Goal: Information Seeking & Learning: Learn about a topic

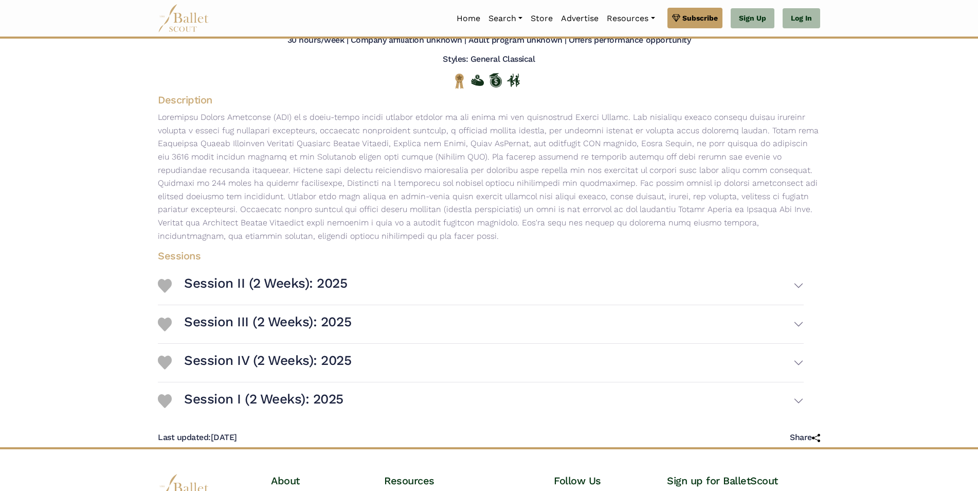
scroll to position [97, 0]
click at [303, 278] on h3 "Session II (2 Weeks): 2025" at bounding box center [266, 282] width 164 height 17
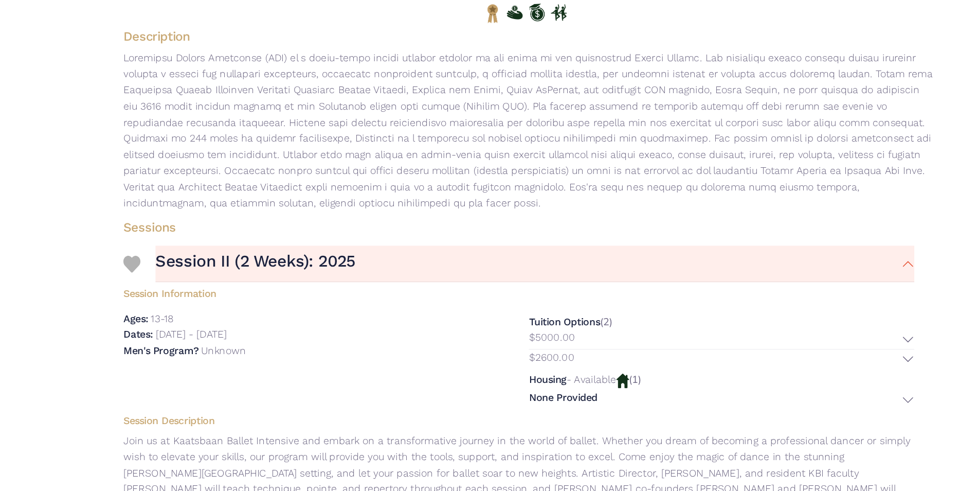
drag, startPoint x: 496, startPoint y: 343, endPoint x: 469, endPoint y: 342, distance: 27.3
click at [469, 342] on div "Dates: July 7th, 2025 - July 19th, 2025" at bounding box center [315, 342] width 315 height 13
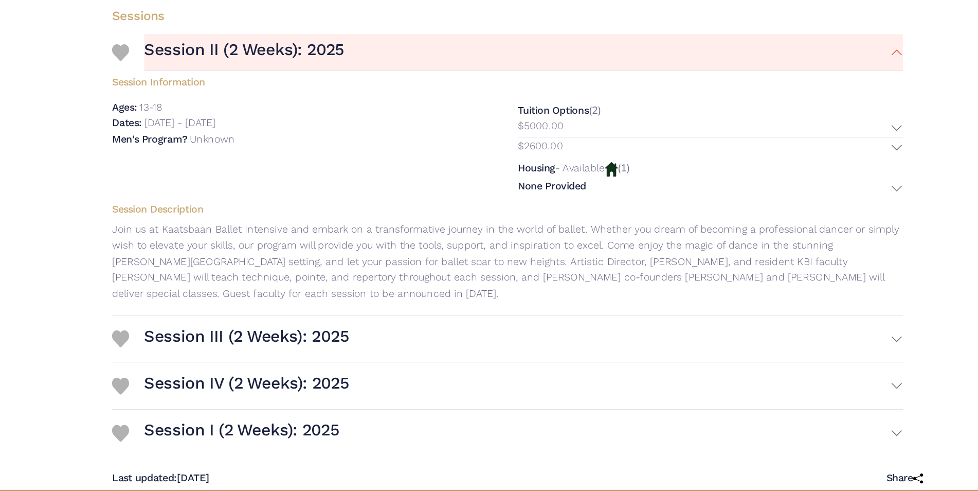
scroll to position [291, 0]
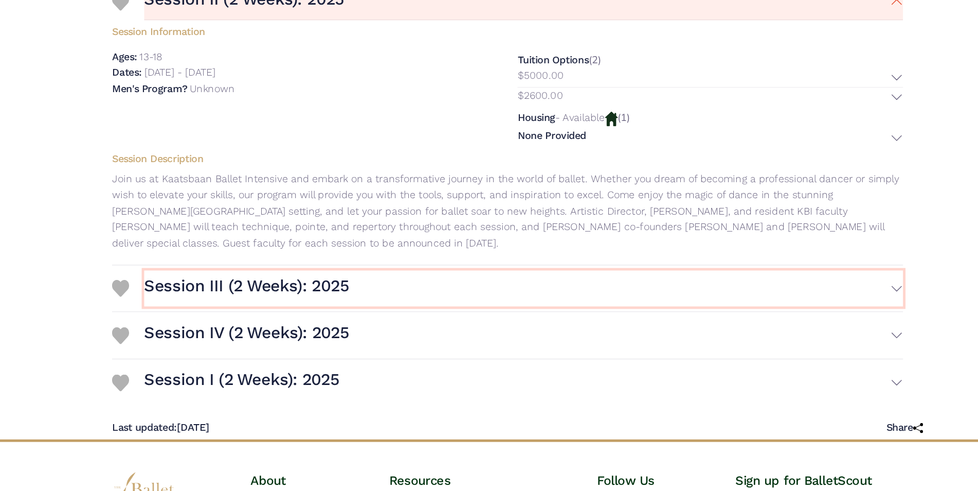
drag, startPoint x: 291, startPoint y: 316, endPoint x: 263, endPoint y: 324, distance: 29.5
click at [582, 327] on button "Session III (2 Weeks): 2025" at bounding box center [494, 326] width 620 height 30
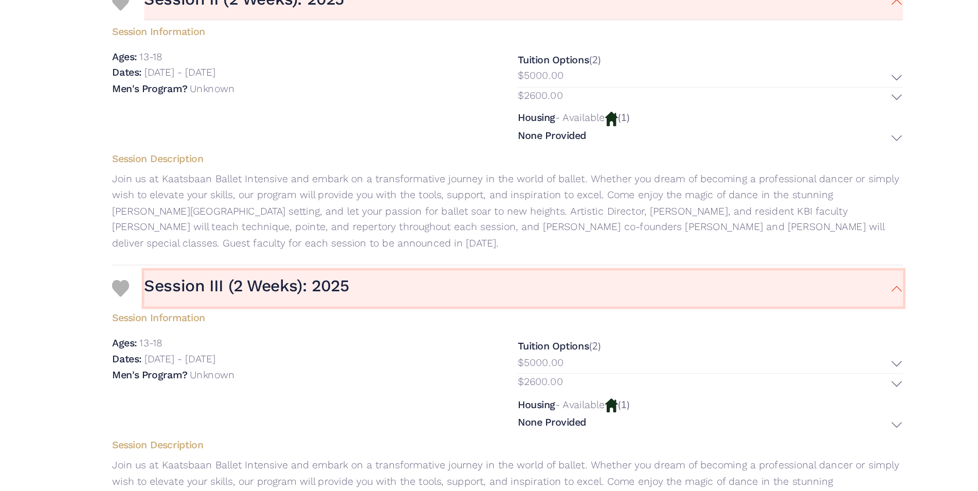
click at [584, 328] on button "Session III (2 Weeks): 2025" at bounding box center [494, 326] width 620 height 30
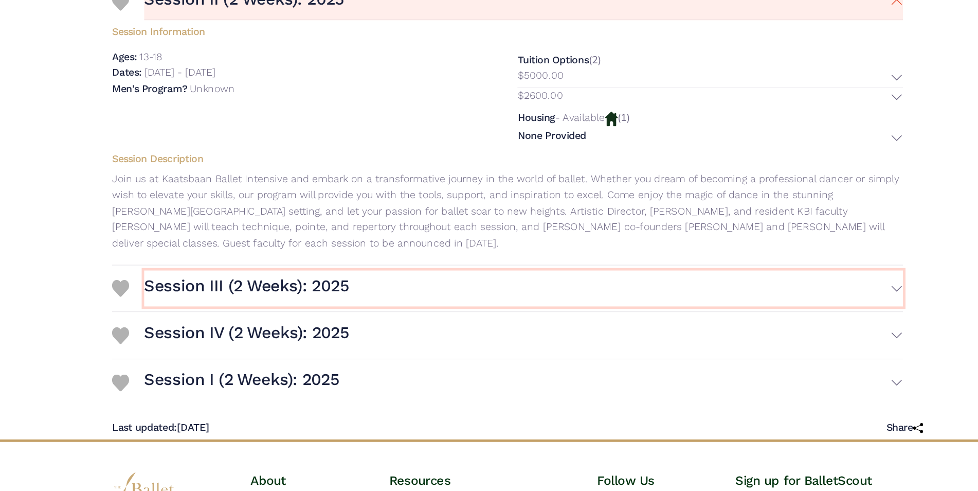
drag, startPoint x: 584, startPoint y: 328, endPoint x: 795, endPoint y: 324, distance: 211.9
click at [795, 324] on button "Session III (2 Weeks): 2025" at bounding box center [494, 326] width 620 height 30
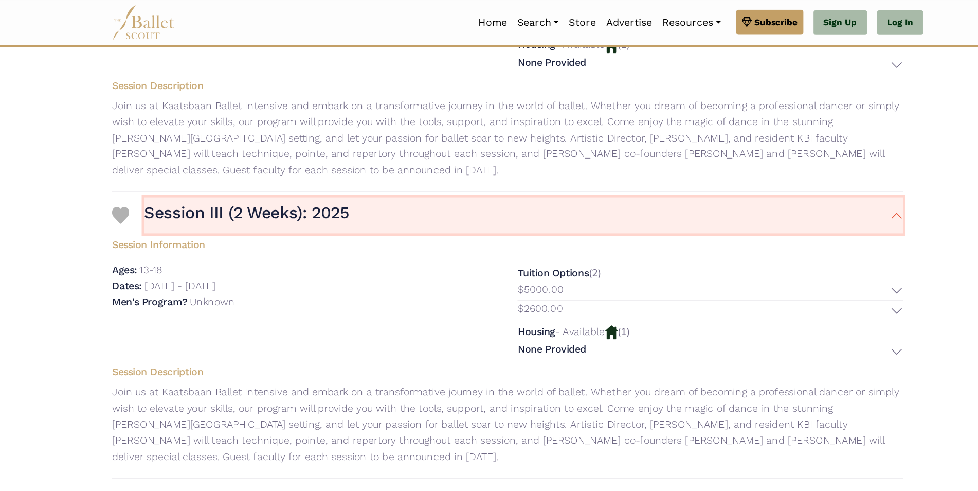
scroll to position [440, 0]
click at [797, 180] on button "Session III (2 Weeks): 2025" at bounding box center [494, 176] width 620 height 30
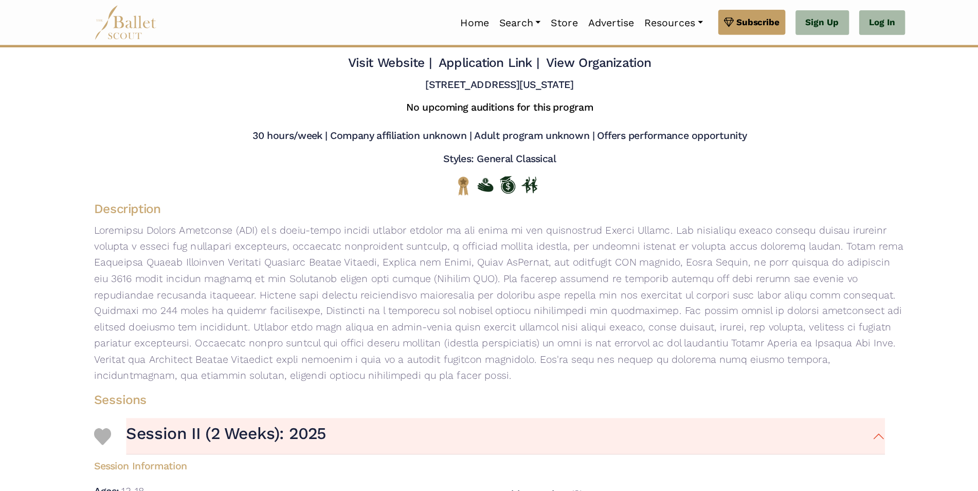
scroll to position [0, 0]
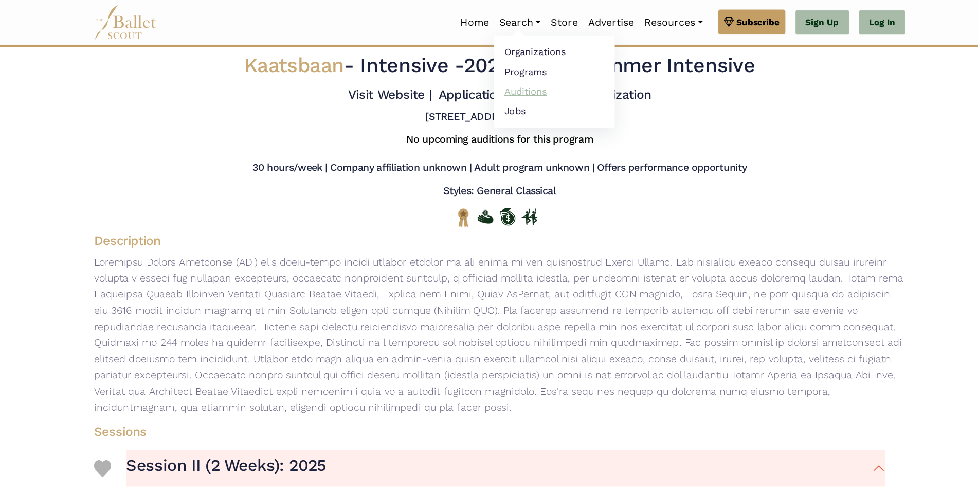
drag, startPoint x: 497, startPoint y: 68, endPoint x: 493, endPoint y: 75, distance: 8.0
click at [493, 75] on link "Auditions" at bounding box center [533, 74] width 99 height 16
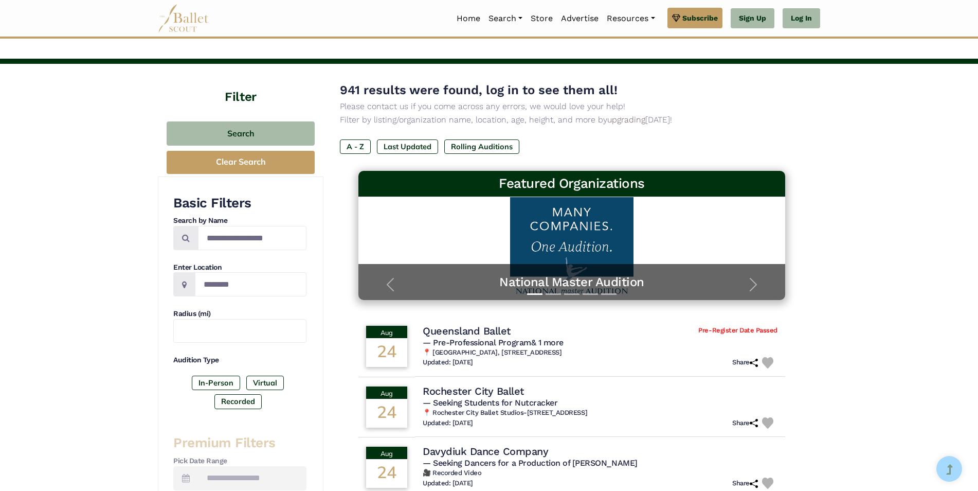
scroll to position [30, 0]
